Goal: Task Accomplishment & Management: Complete application form

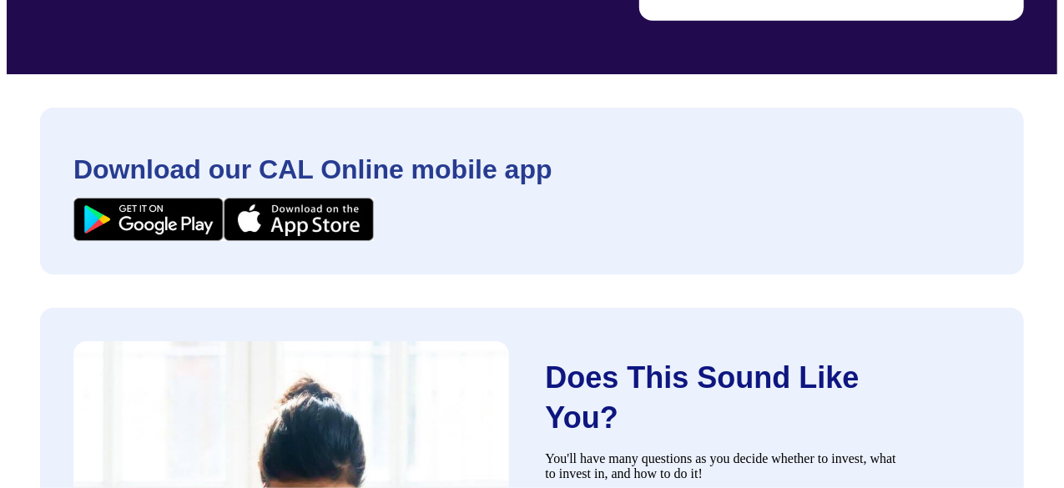
scroll to position [159, 0]
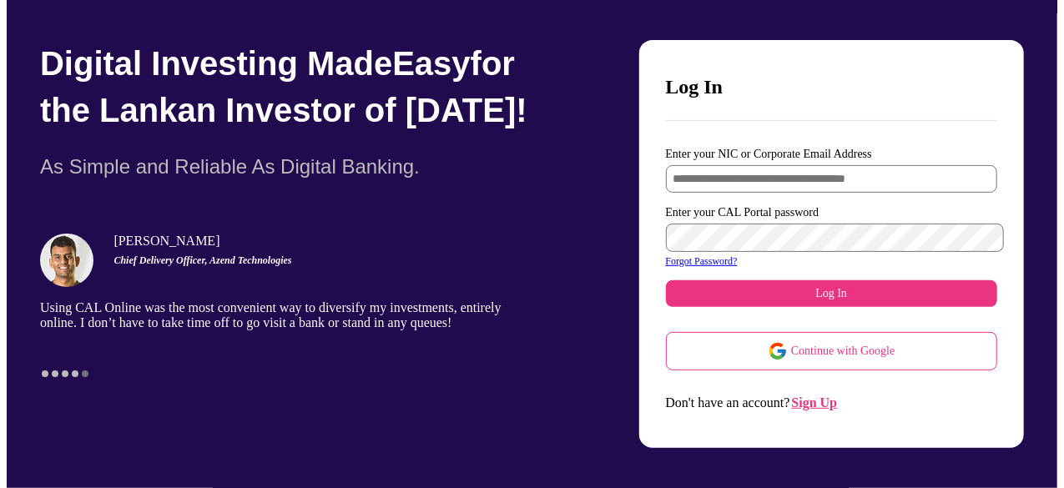
click at [824, 395] on span "Sign Up" at bounding box center [815, 402] width 46 height 14
click at [835, 395] on span "Sign Up" at bounding box center [815, 402] width 46 height 14
click at [706, 165] on input "Enter your NIC or Corporate Email Address" at bounding box center [832, 179] width 332 height 28
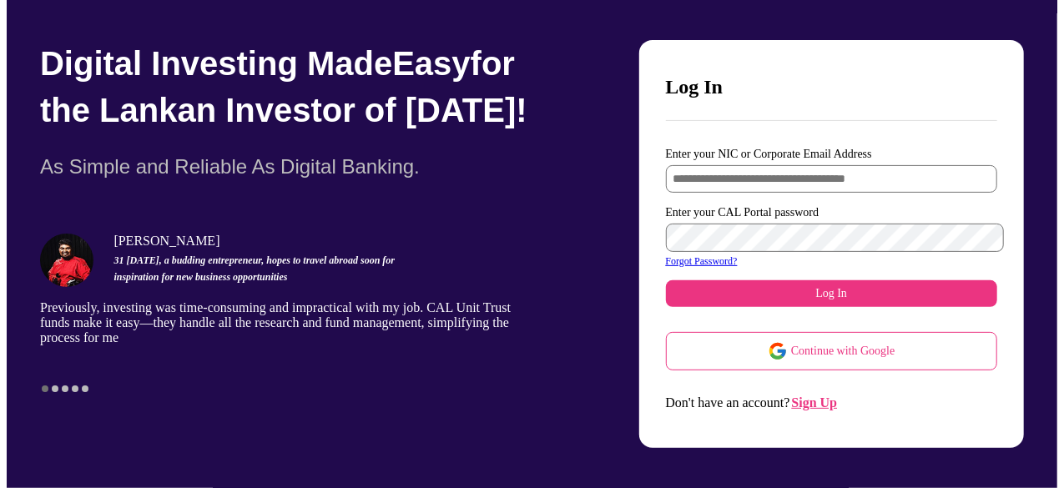
click at [833, 395] on span "Sign Up" at bounding box center [815, 402] width 46 height 14
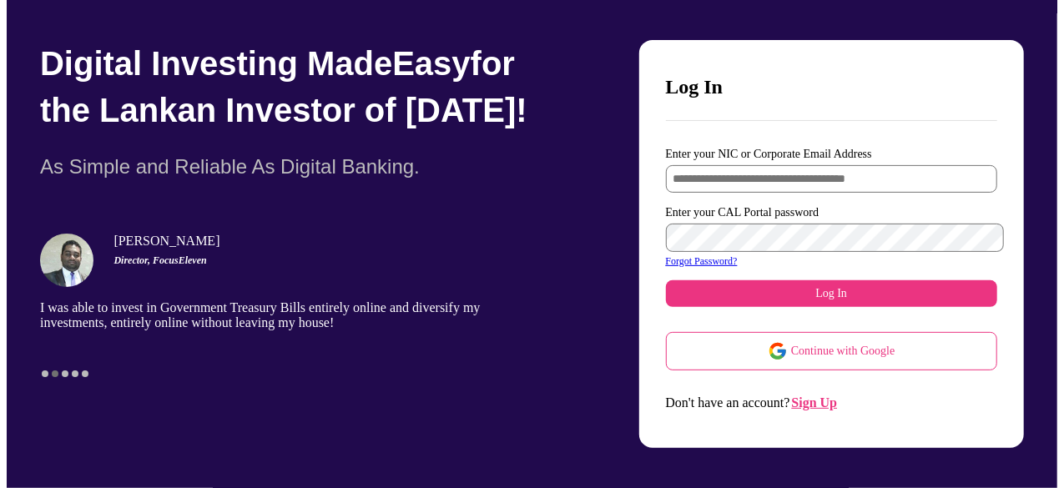
click at [833, 395] on span "Sign Up" at bounding box center [815, 402] width 46 height 14
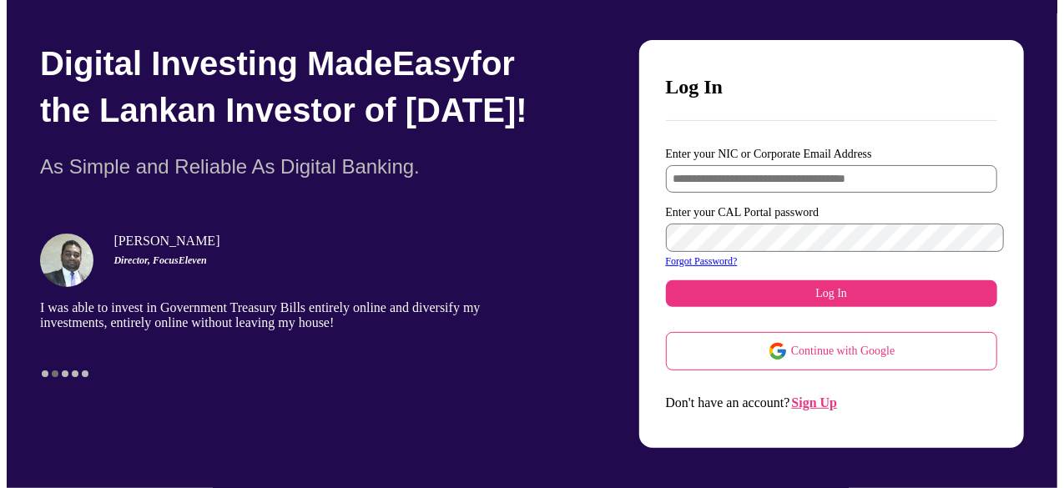
click at [833, 395] on span "Sign Up" at bounding box center [815, 402] width 46 height 14
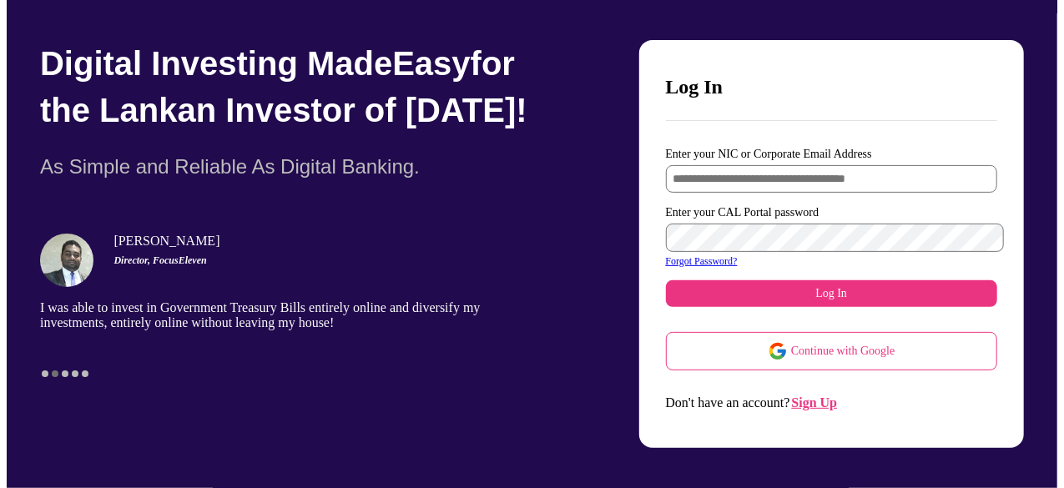
click at [833, 395] on span "Sign Up" at bounding box center [815, 402] width 46 height 14
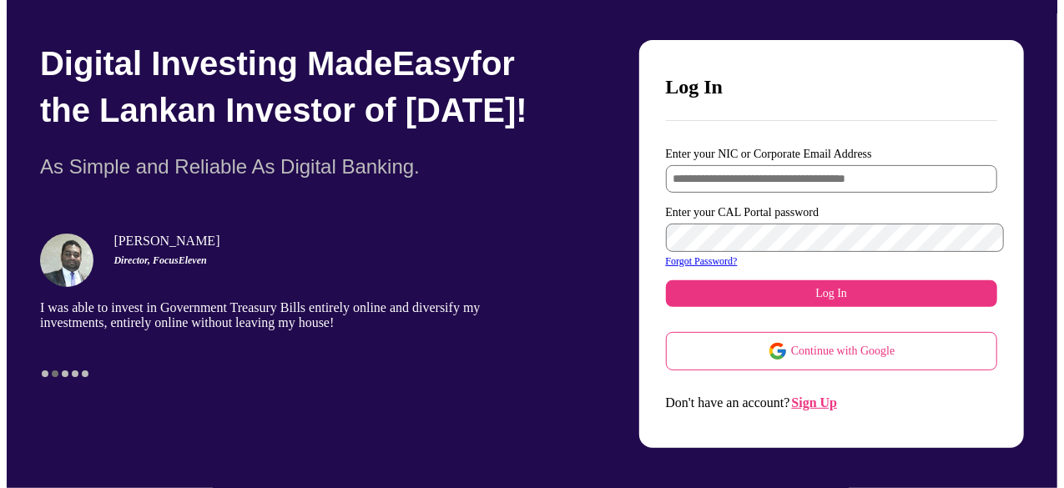
click at [833, 395] on span "Sign Up" at bounding box center [815, 402] width 46 height 14
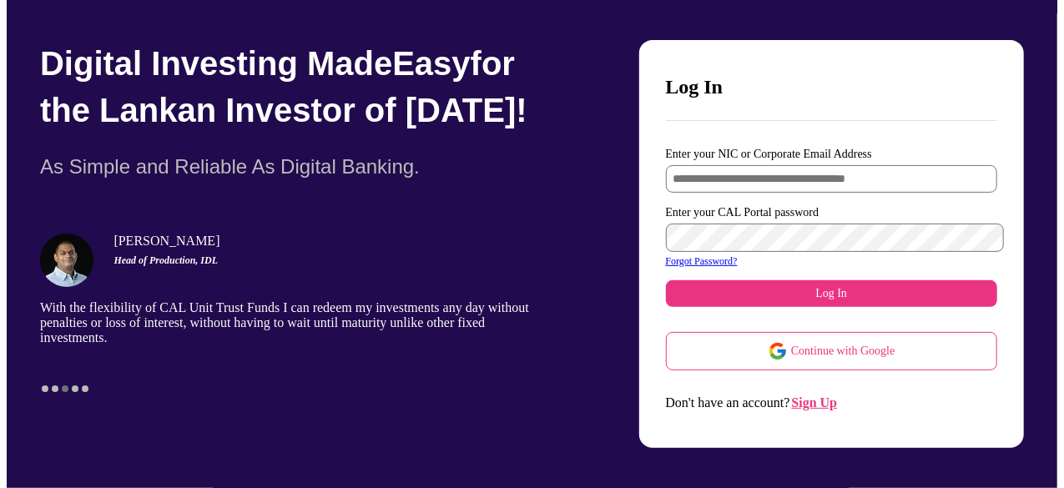
click at [833, 395] on span "Sign Up" at bounding box center [815, 402] width 46 height 14
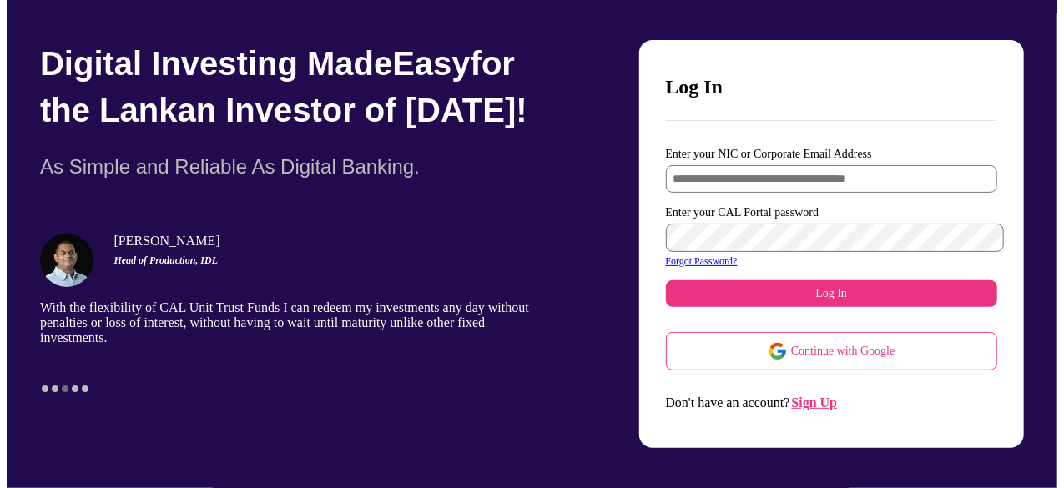
click at [833, 395] on span "Sign Up" at bounding box center [815, 402] width 46 height 14
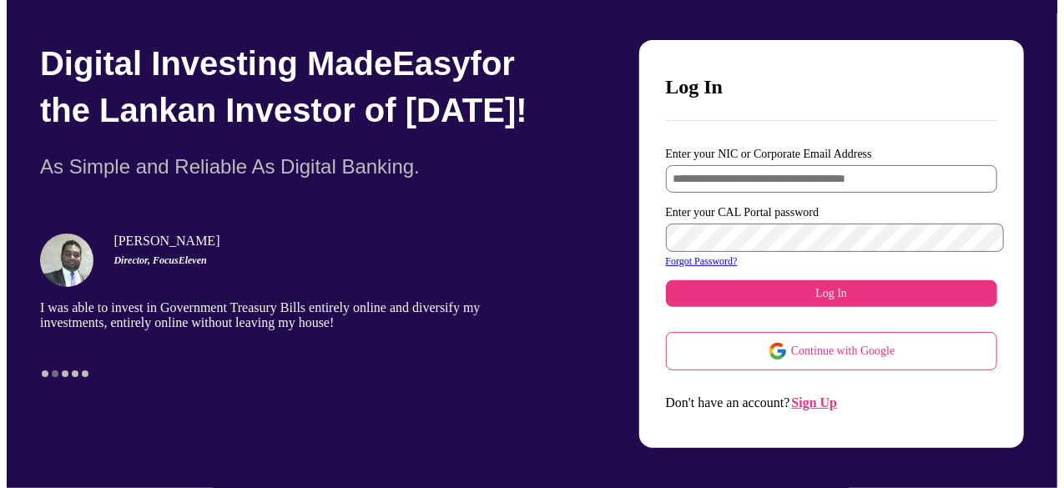
click at [826, 395] on span "Sign Up" at bounding box center [815, 402] width 46 height 14
click at [828, 395] on span "Sign Up" at bounding box center [815, 402] width 46 height 14
click at [829, 400] on button "Sign Up" at bounding box center [814, 402] width 49 height 24
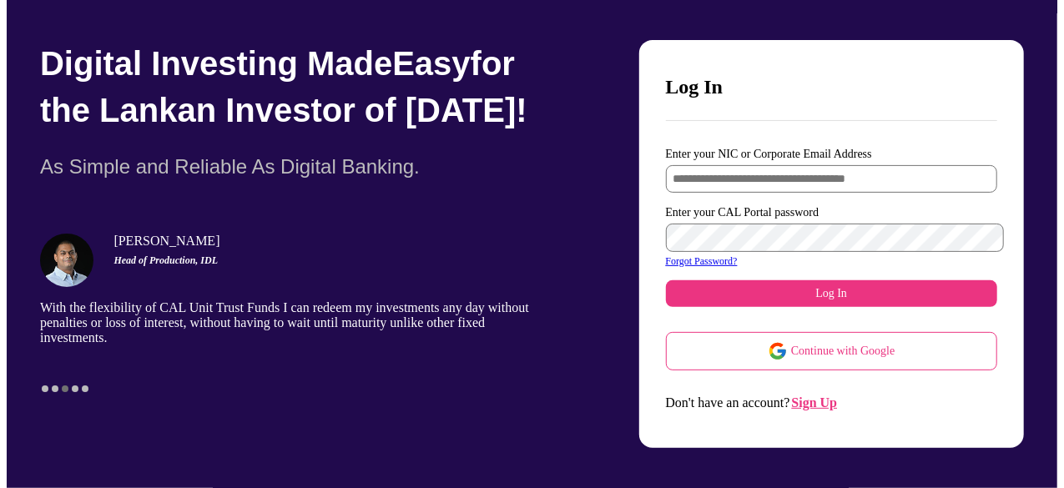
click at [829, 395] on span "Sign Up" at bounding box center [815, 402] width 46 height 14
